Goal: Book appointment/travel/reservation

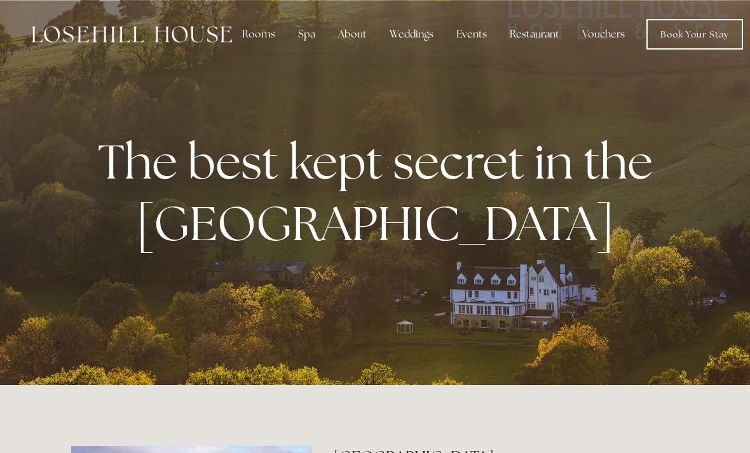
click at [714, 38] on link "Book Your Stay" at bounding box center [695, 34] width 97 height 31
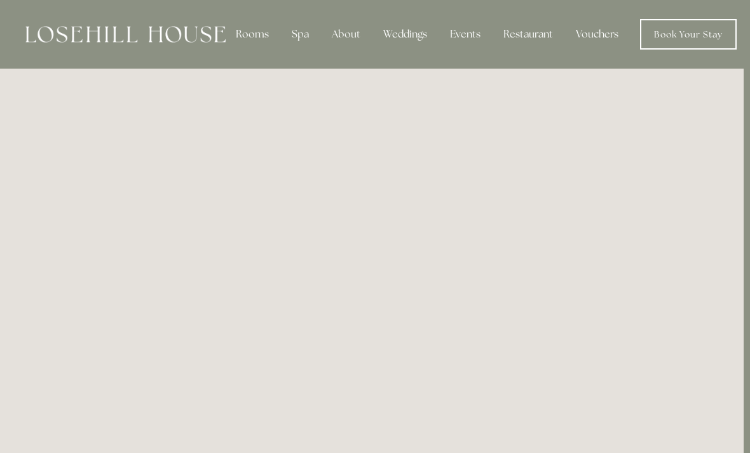
click at [301, 34] on div "Spa" at bounding box center [301, 34] width 38 height 25
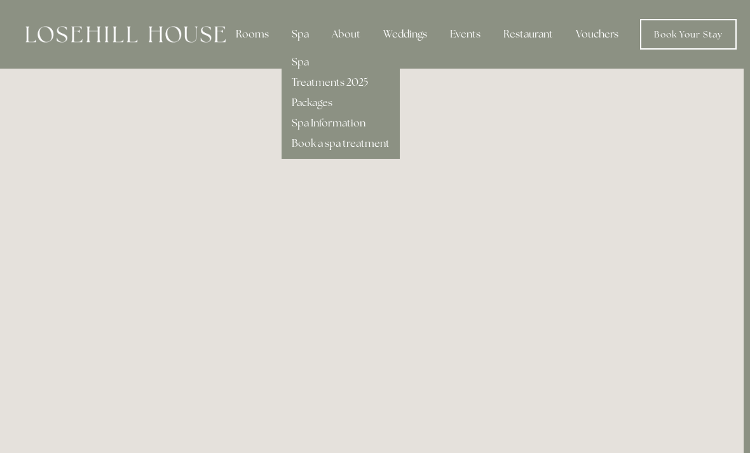
click at [367, 112] on div "Spa Information" at bounding box center [341, 118] width 98 height 20
click at [331, 109] on link "Packages" at bounding box center [312, 102] width 41 height 13
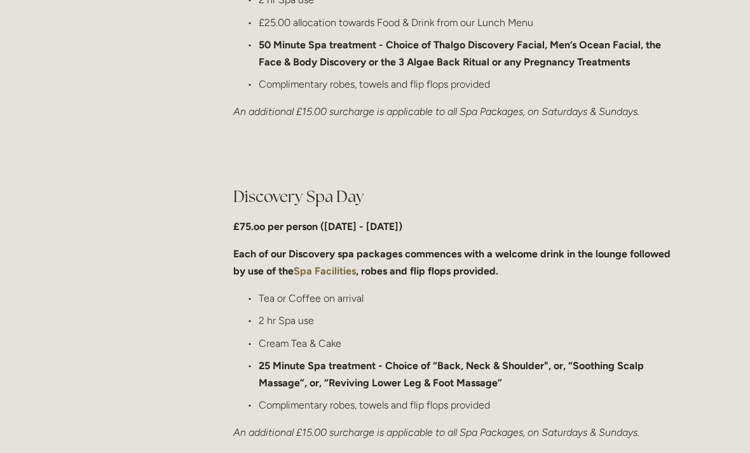
scroll to position [848, 0]
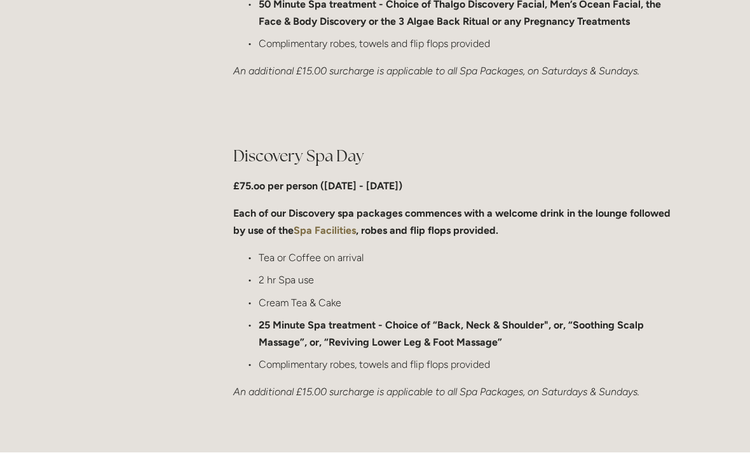
scroll to position [889, 0]
